Goal: Information Seeking & Learning: Check status

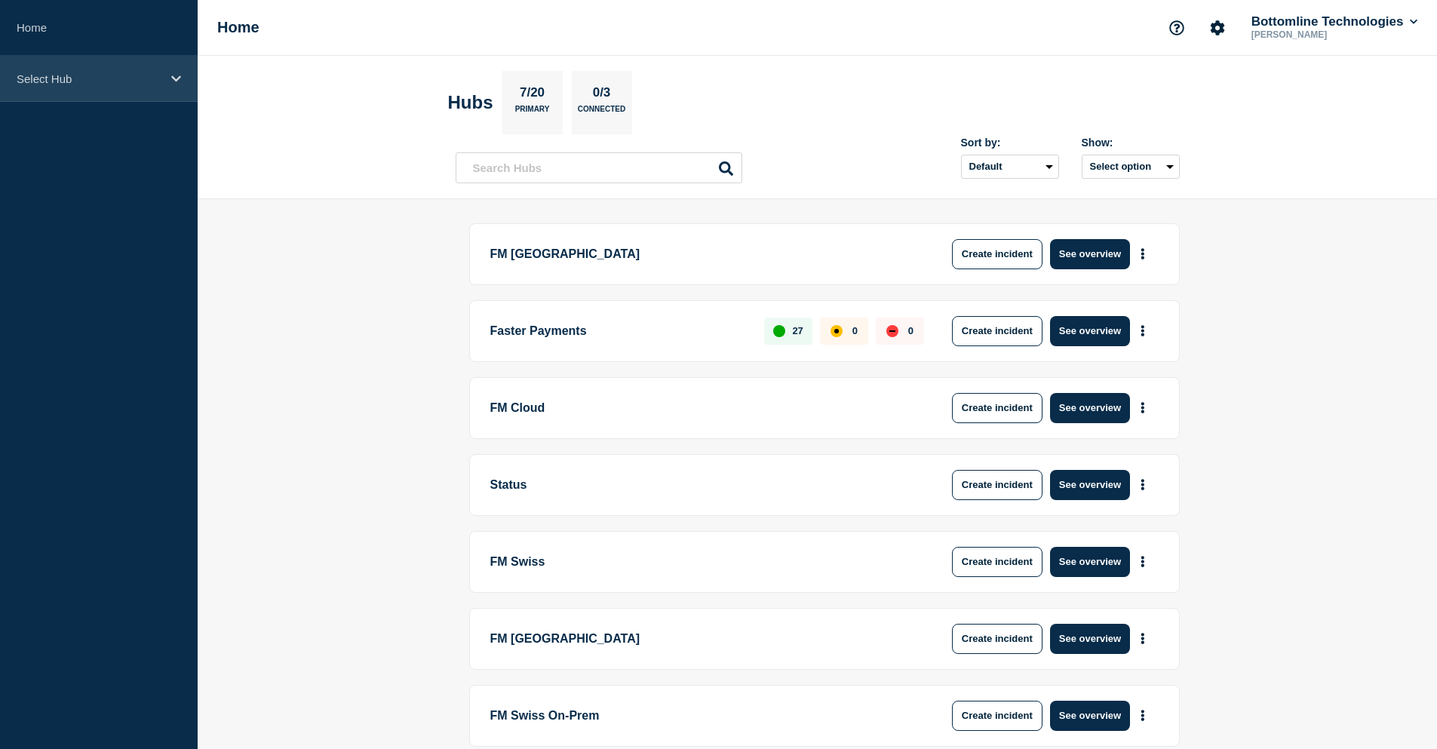
click at [52, 97] on div "Select Hub" at bounding box center [99, 79] width 198 height 46
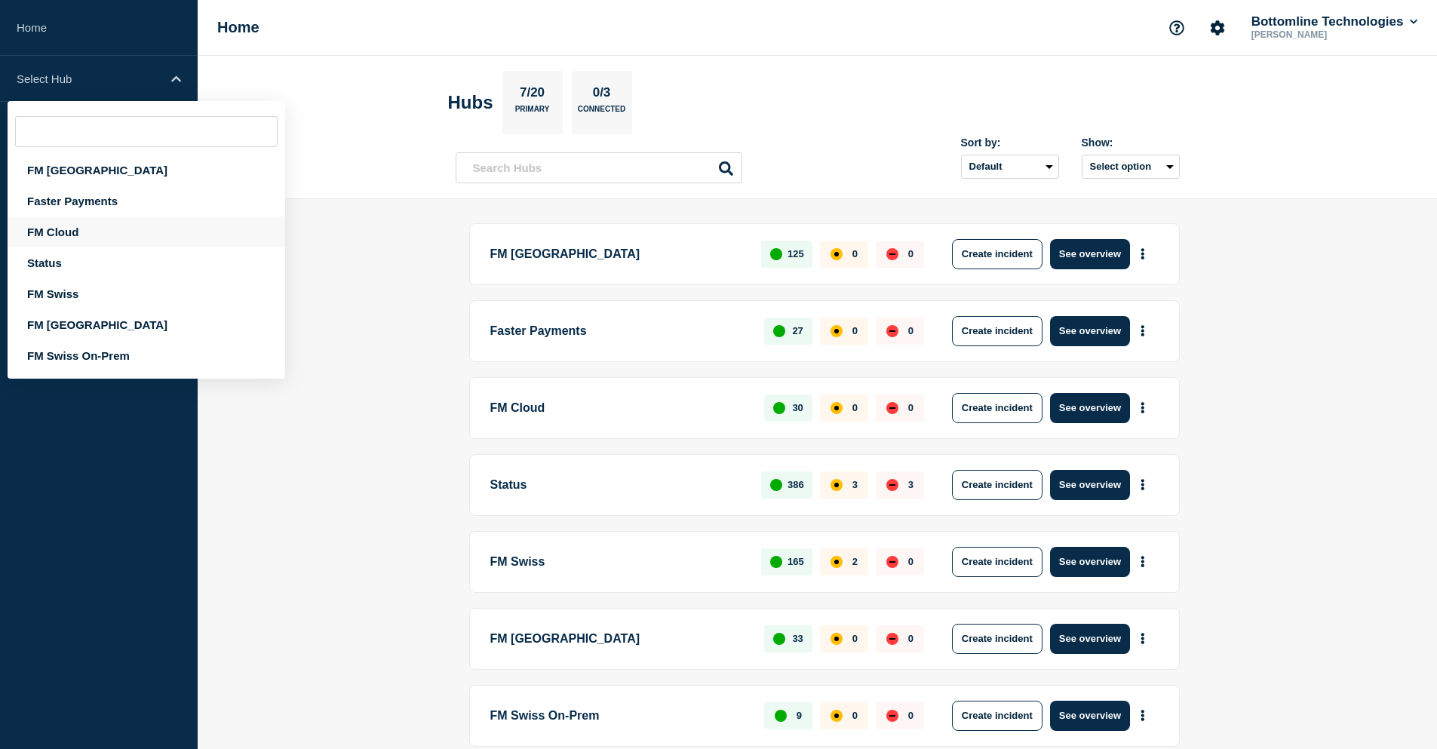
click at [84, 203] on div "FM Cloud" at bounding box center [147, 232] width 278 height 31
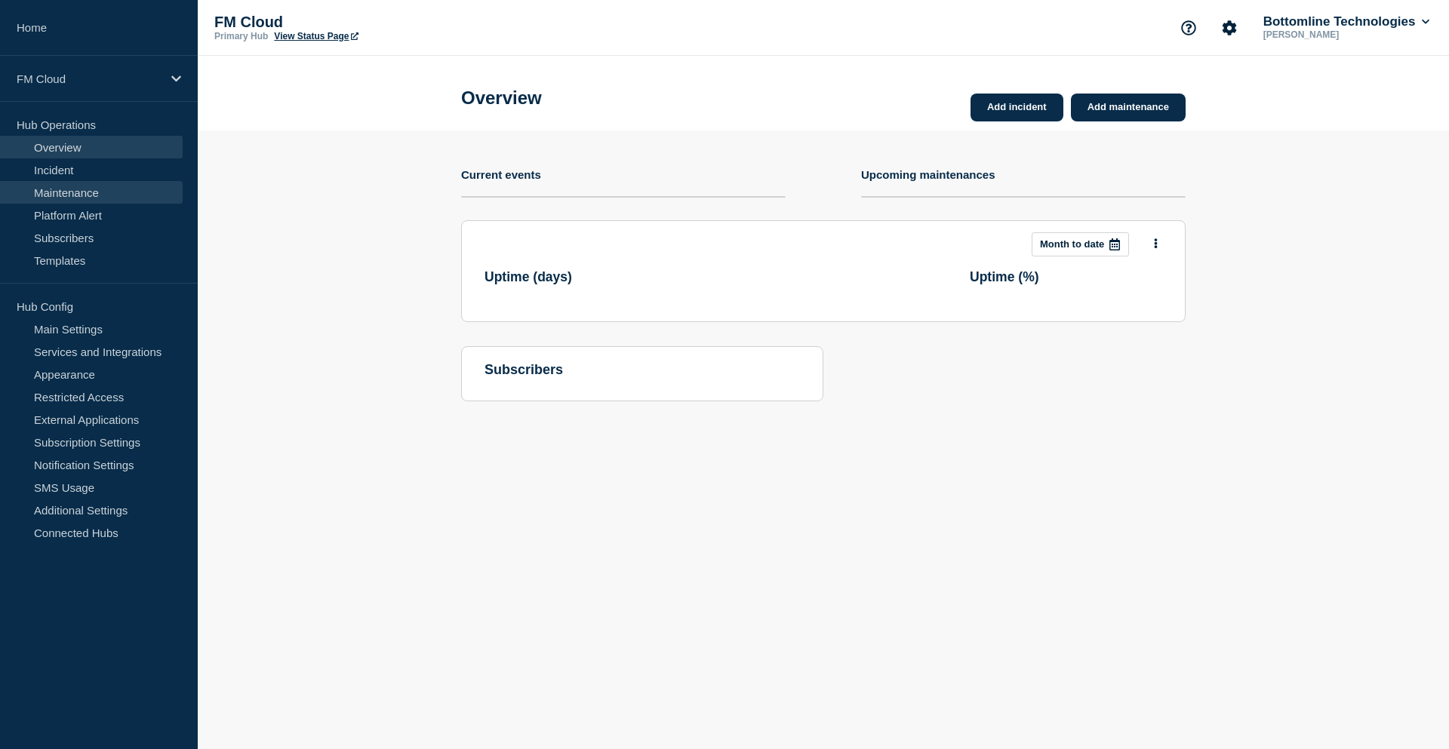
click at [76, 199] on link "Maintenance" at bounding box center [91, 192] width 183 height 23
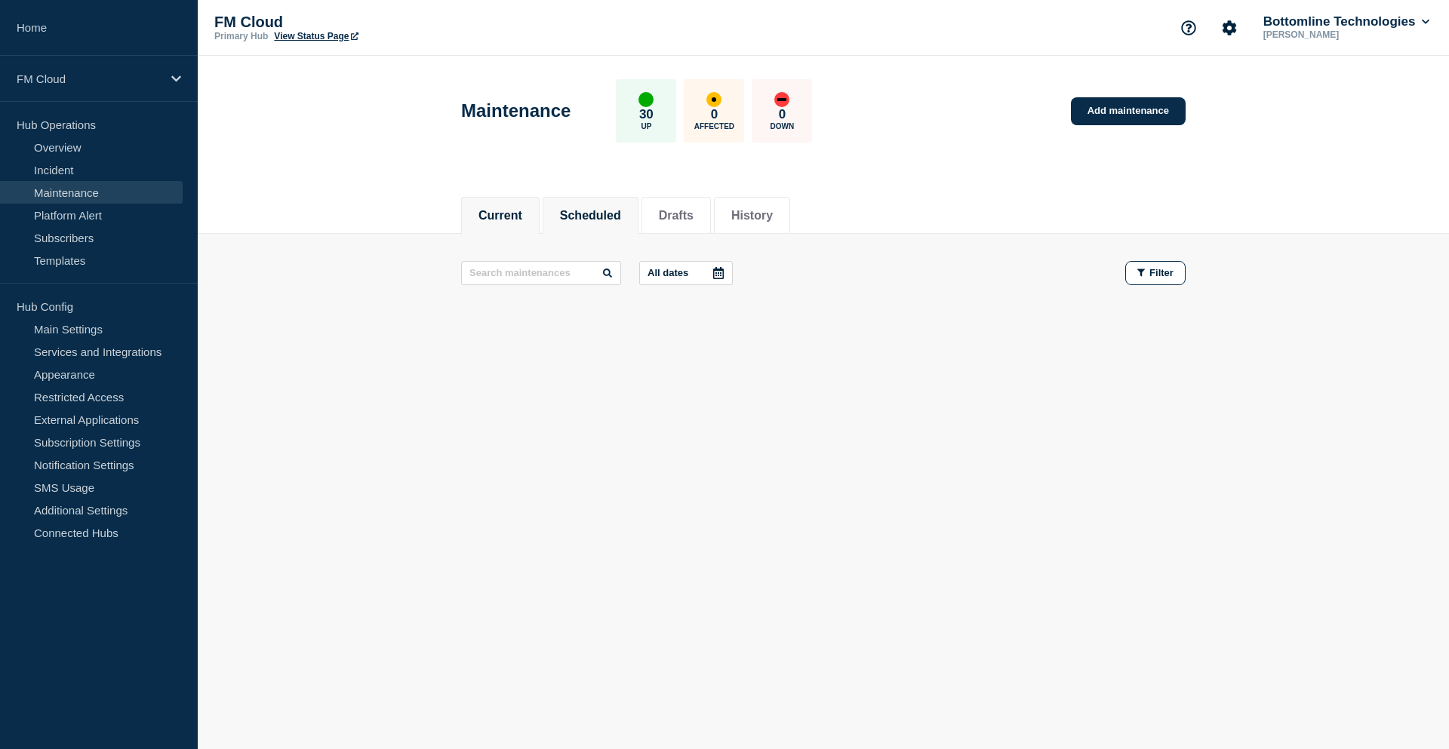
click at [474, 203] on button "Scheduled" at bounding box center [590, 216] width 61 height 14
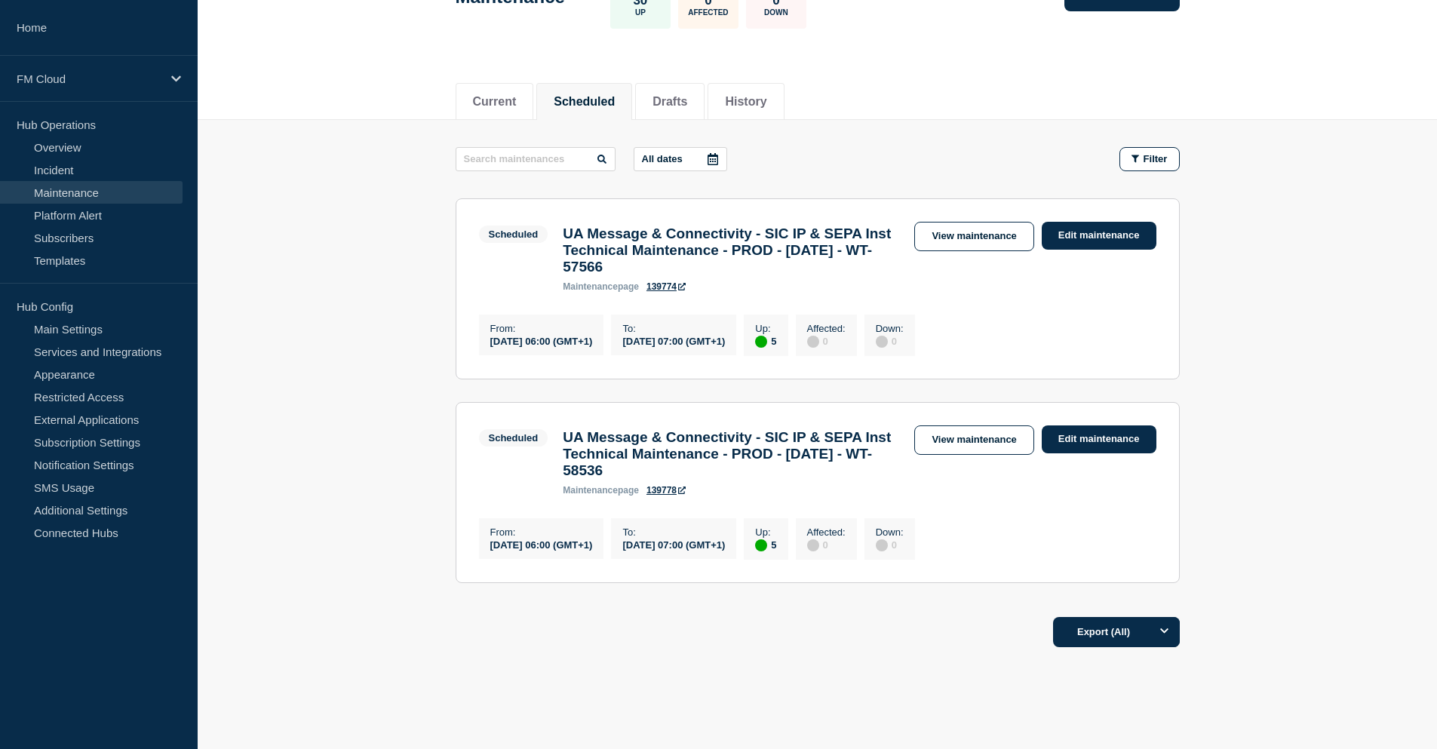
scroll to position [151, 0]
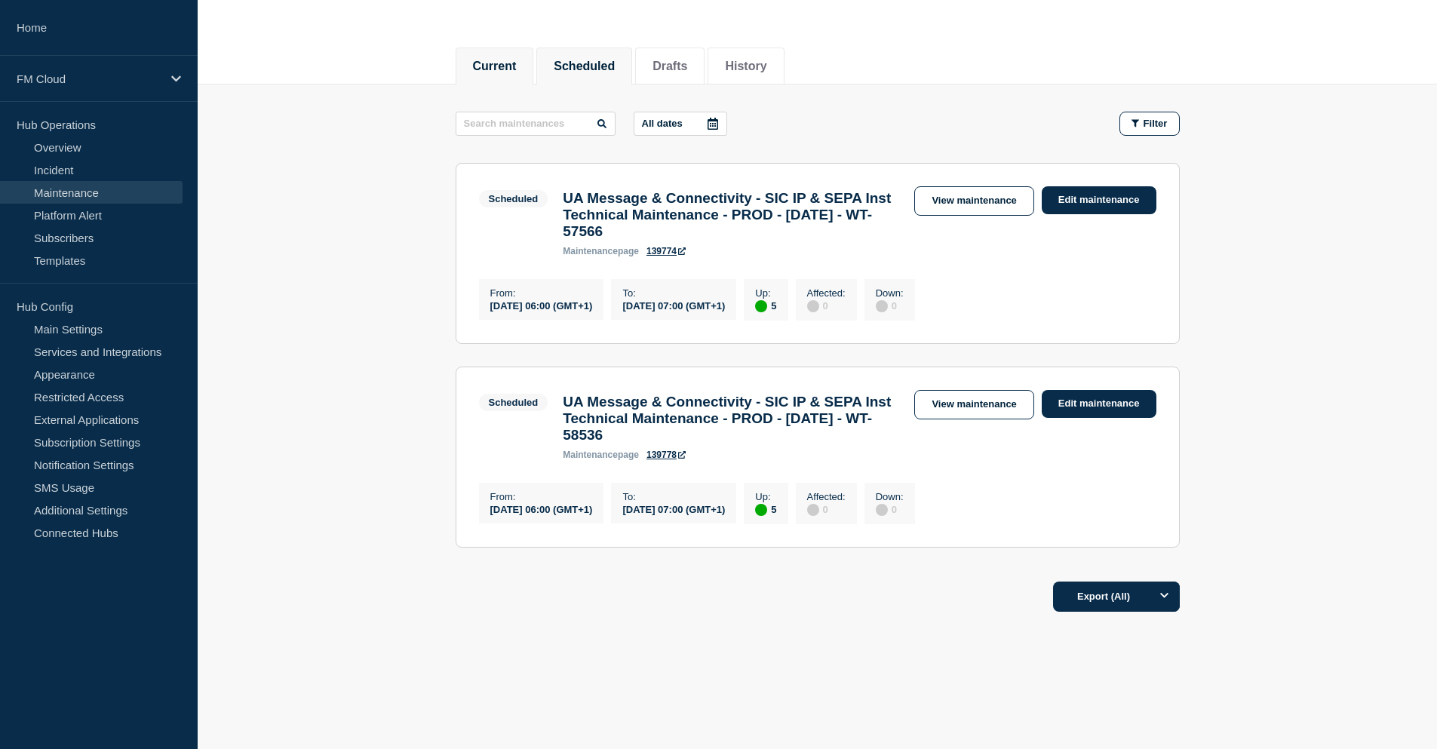
click at [474, 69] on button "Current" at bounding box center [495, 67] width 44 height 14
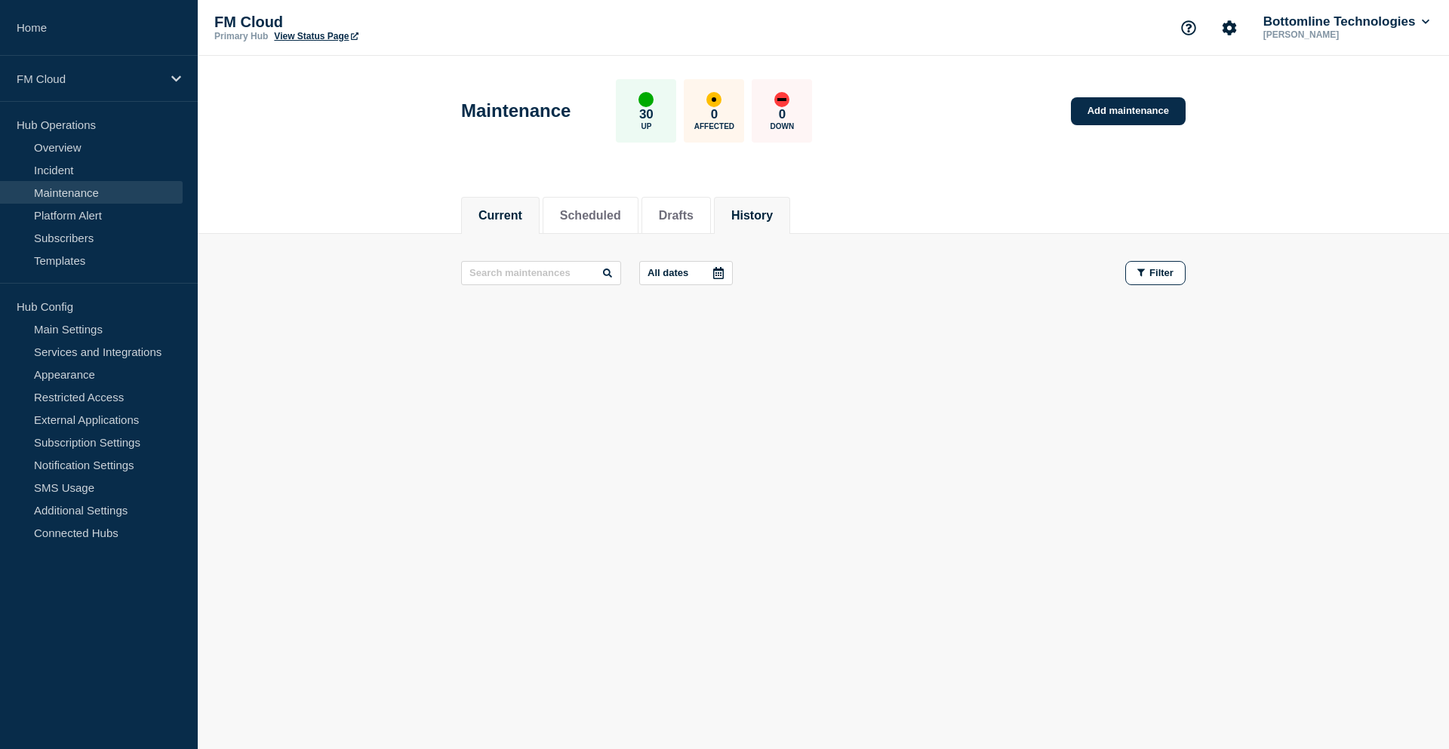
click at [474, 203] on button "History" at bounding box center [751, 216] width 41 height 14
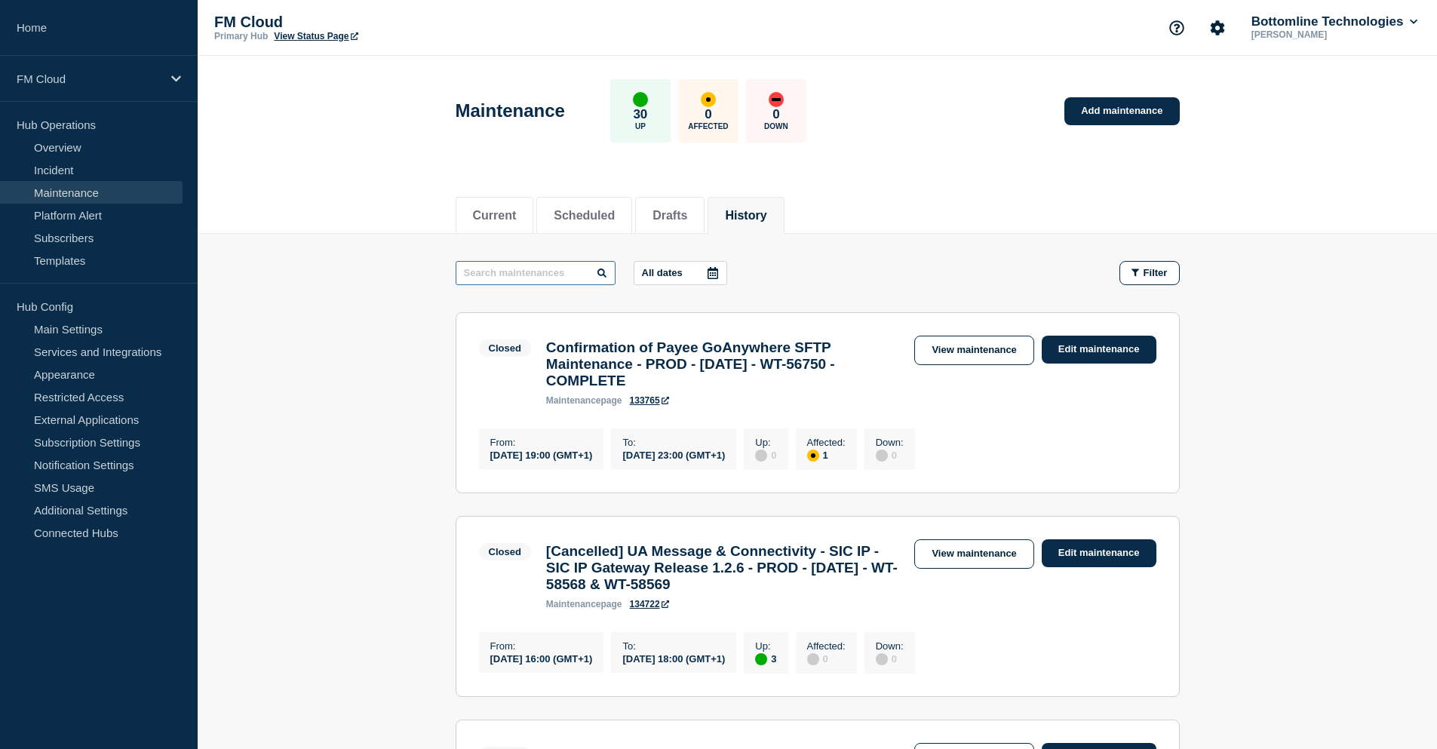
click at [474, 203] on input "text" at bounding box center [536, 273] width 160 height 24
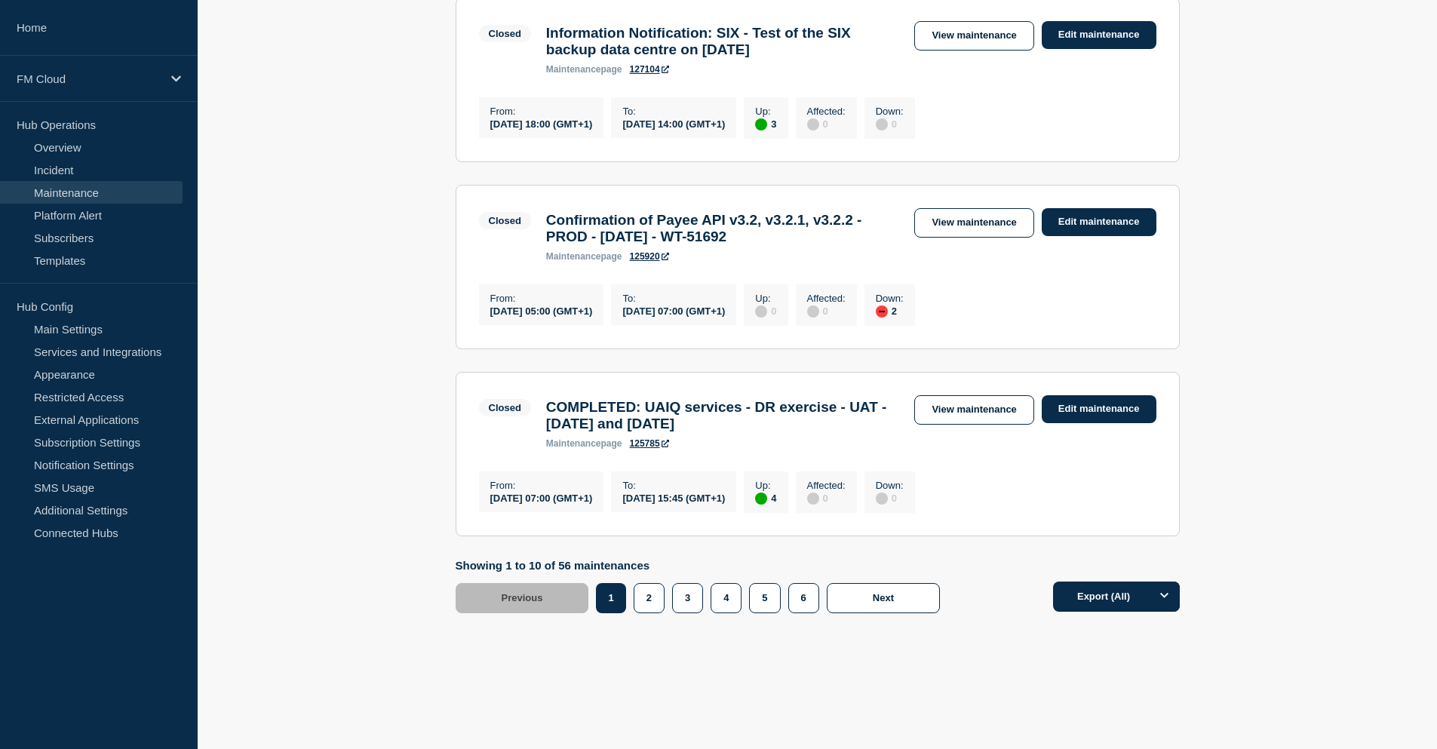
scroll to position [1756, 0]
click at [474, 203] on button "2" at bounding box center [649, 598] width 31 height 30
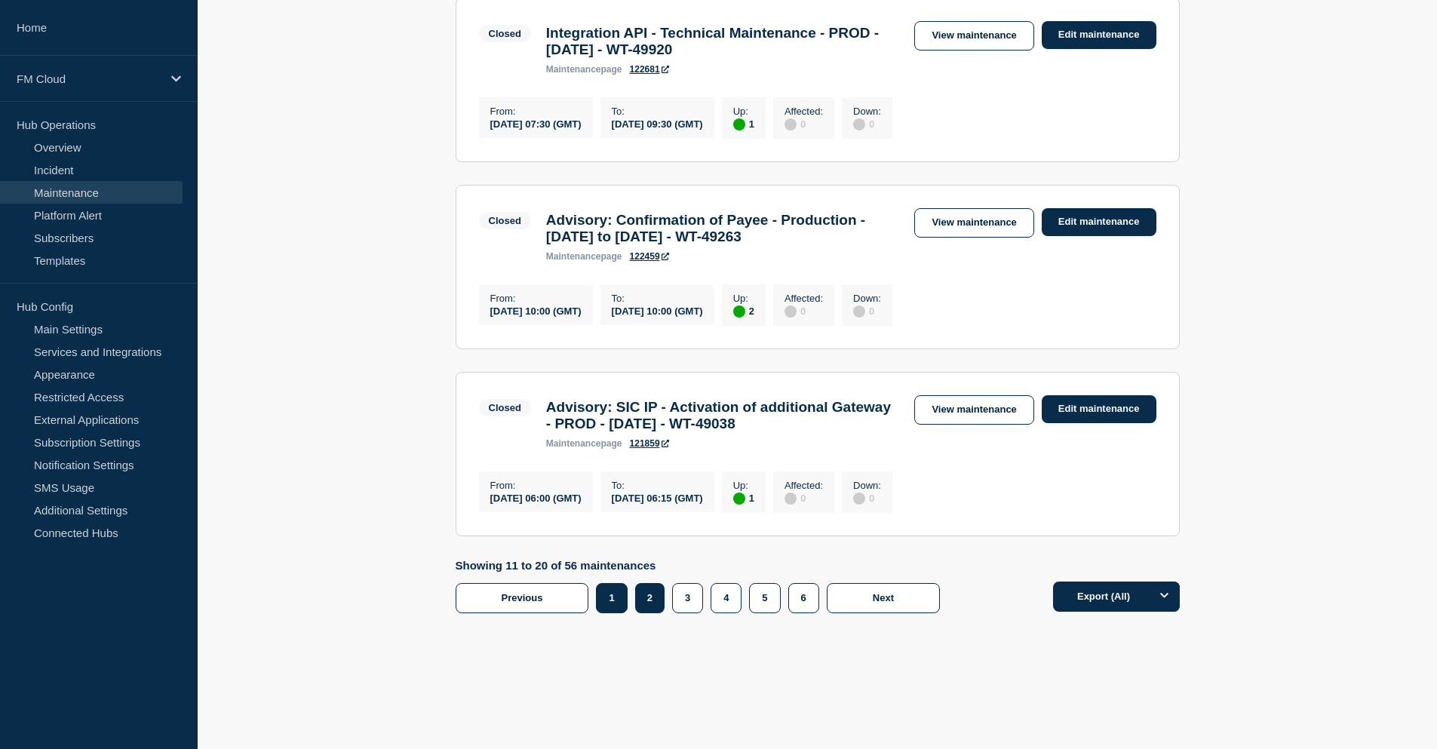
click at [474, 203] on button "1" at bounding box center [611, 598] width 31 height 30
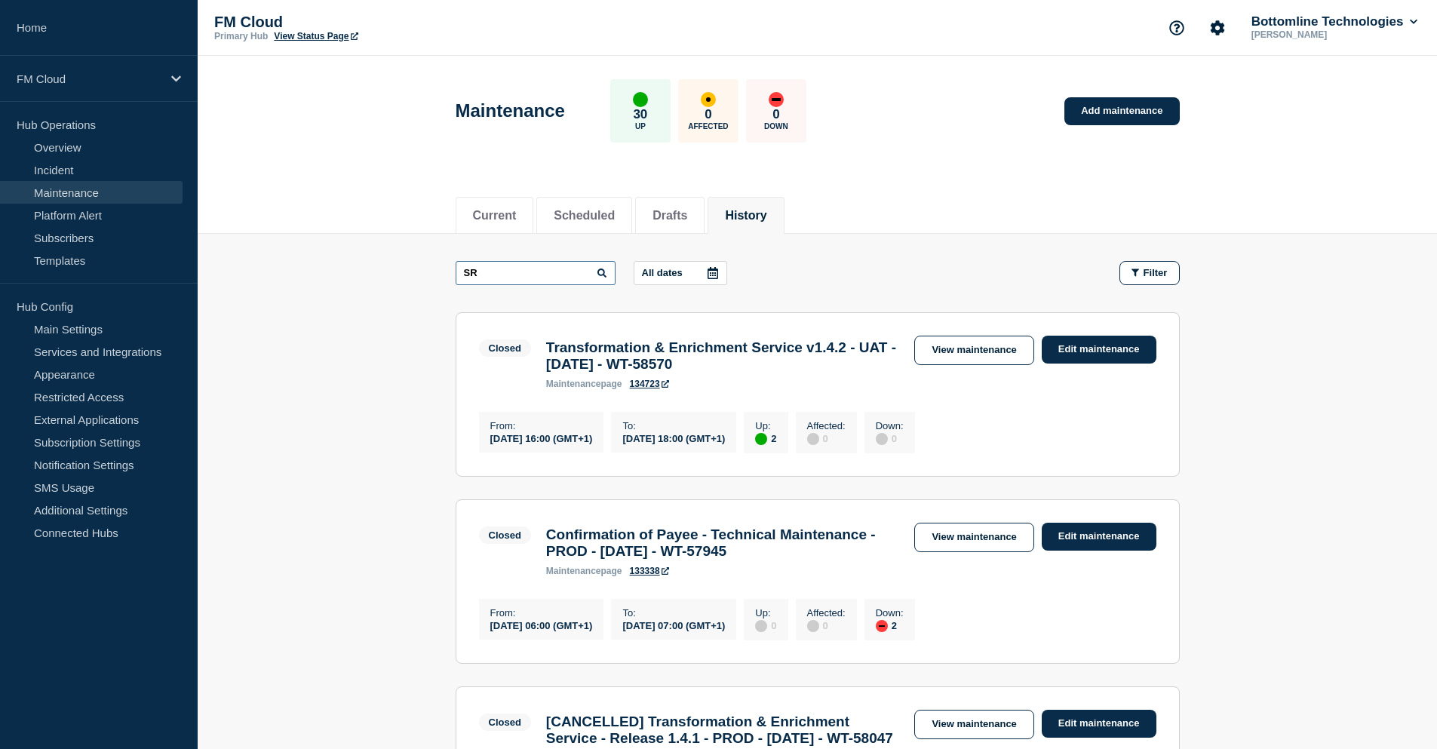
click at [474, 203] on input "SR" at bounding box center [536, 273] width 160 height 24
type input "Standard"
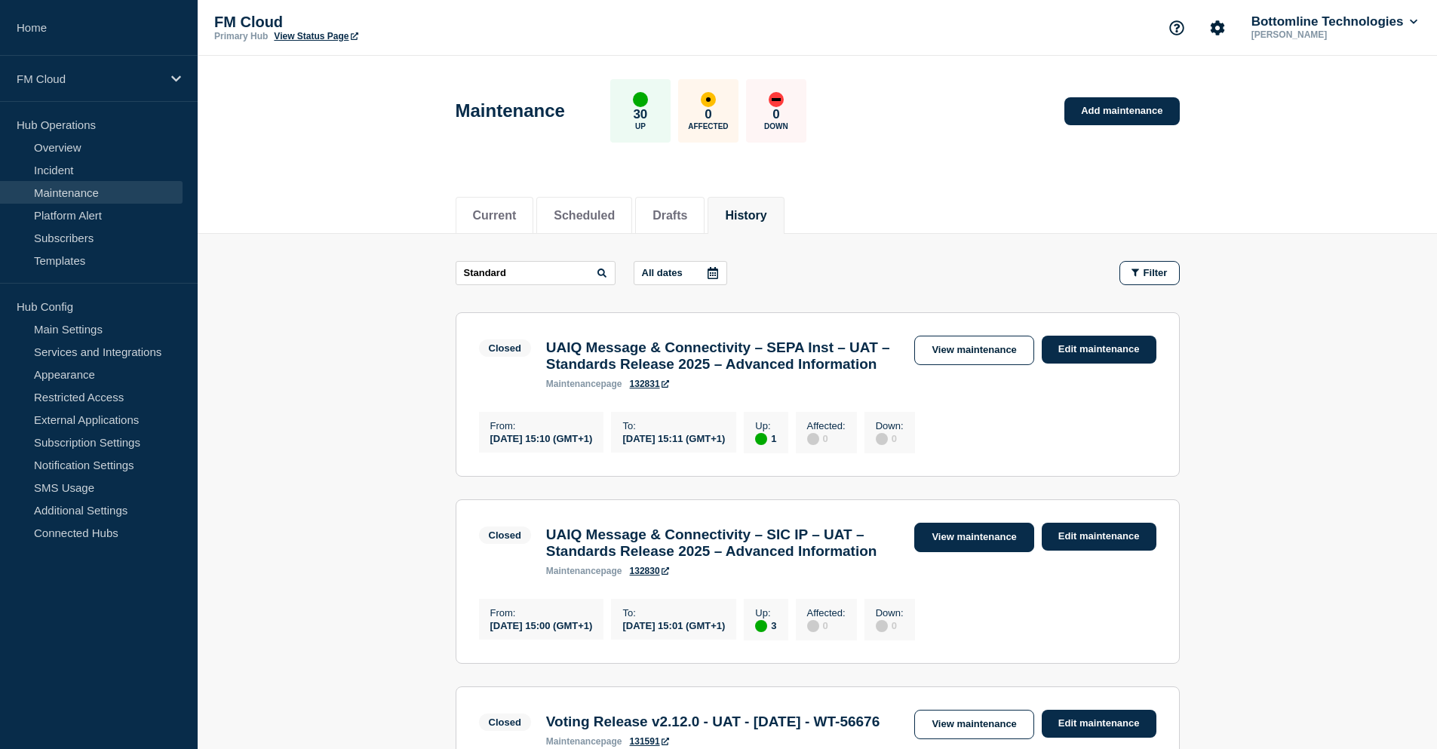
click at [474, 203] on link "View maintenance" at bounding box center [973, 537] width 119 height 29
click at [474, 203] on link "View maintenance" at bounding box center [973, 350] width 119 height 29
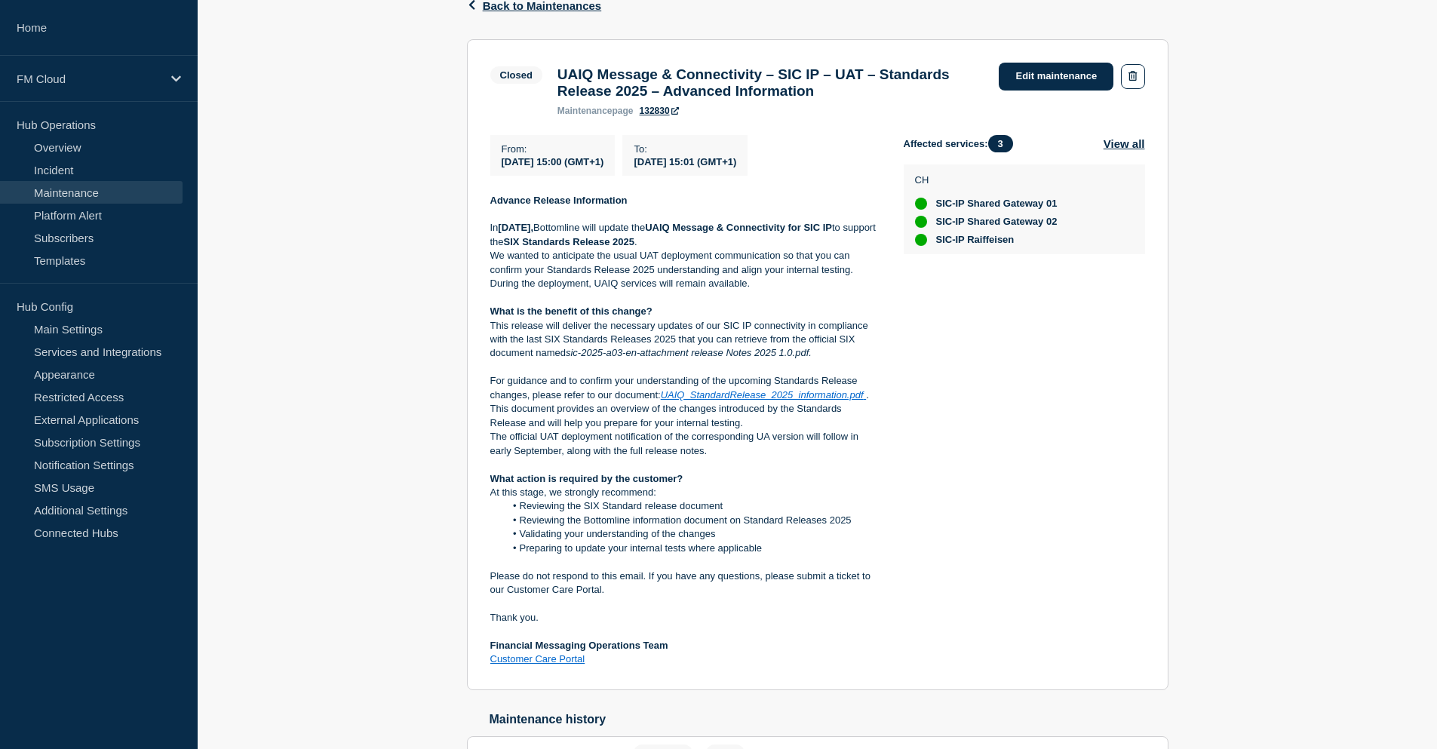
scroll to position [226, 0]
